Goal: Transaction & Acquisition: Subscribe to service/newsletter

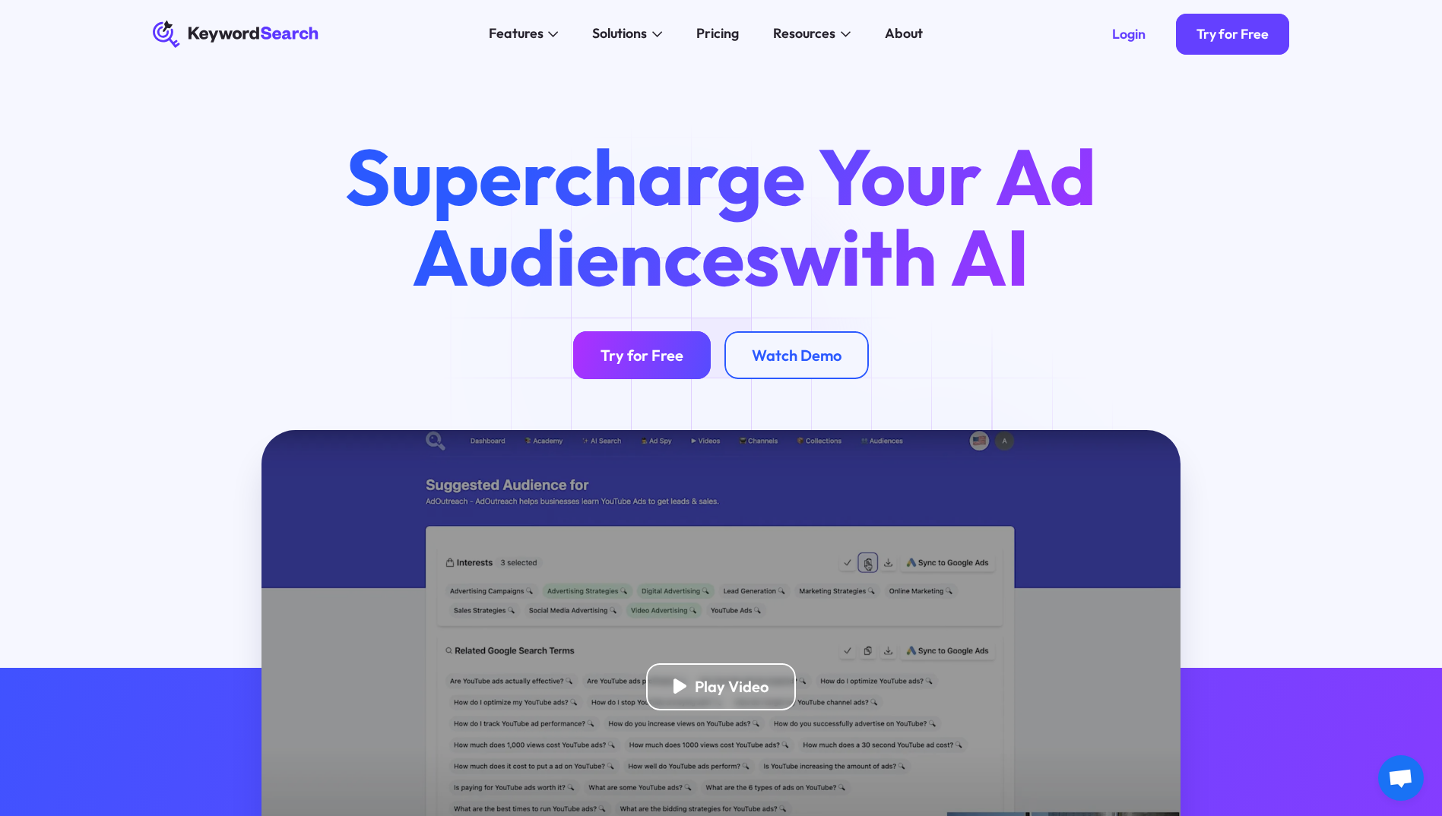
click at [667, 355] on div "Try for Free" at bounding box center [642, 355] width 83 height 19
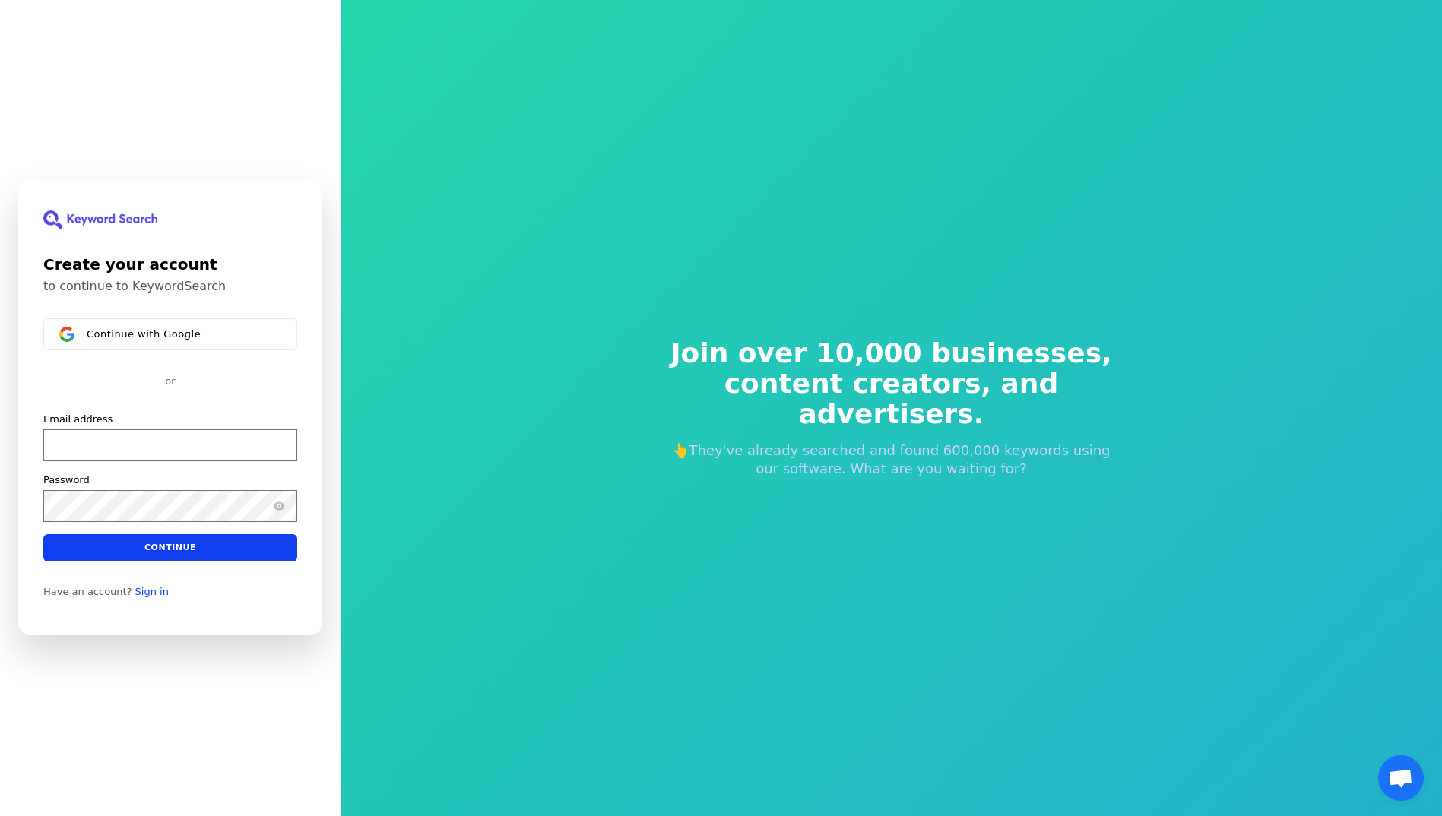
scroll to position [18, 0]
